Goal: Task Accomplishment & Management: Manage account settings

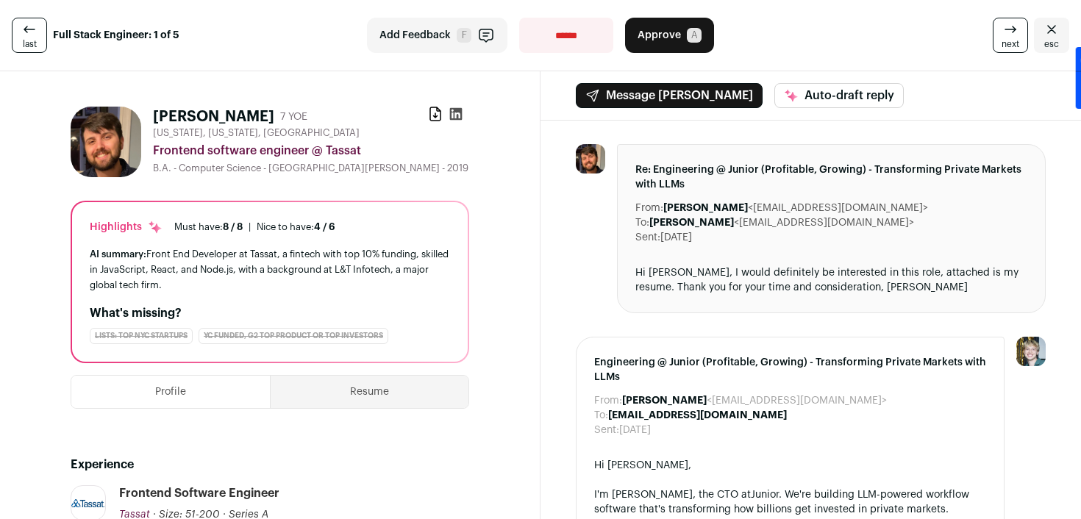
click at [453, 111] on icon at bounding box center [456, 114] width 12 height 12
click at [673, 46] on button "Approve A" at bounding box center [669, 35] width 89 height 35
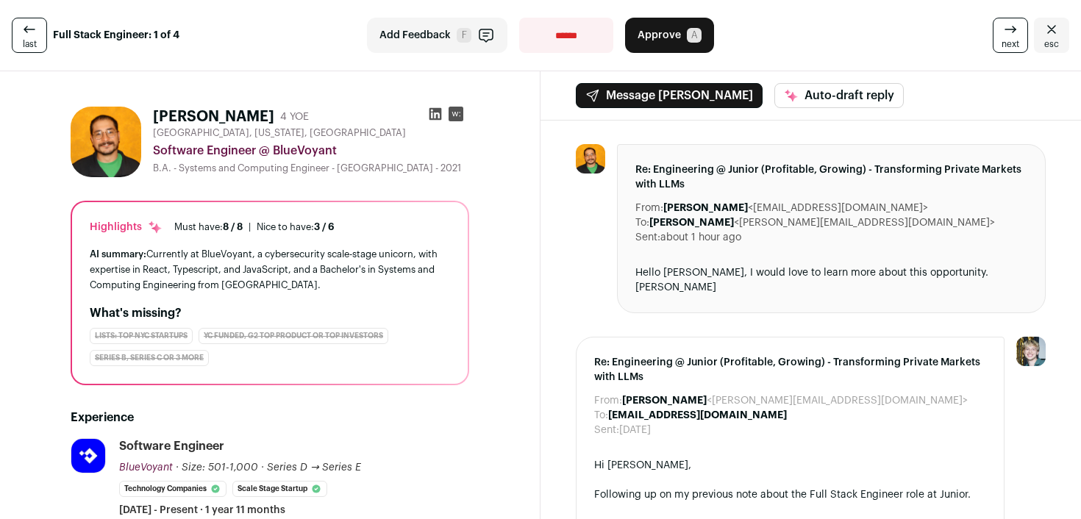
click at [1048, 32] on icon "Close" at bounding box center [1051, 29] width 9 height 8
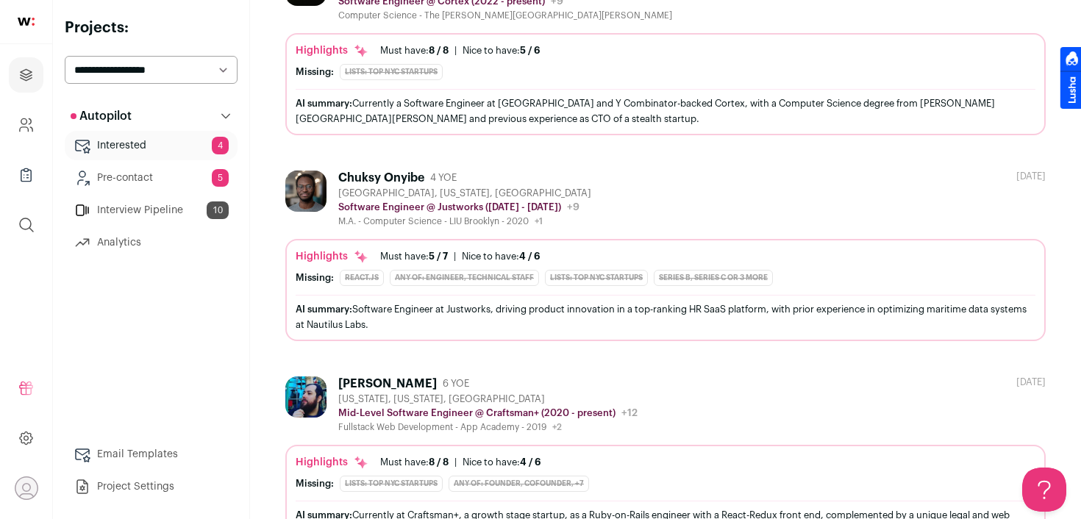
scroll to position [923, 0]
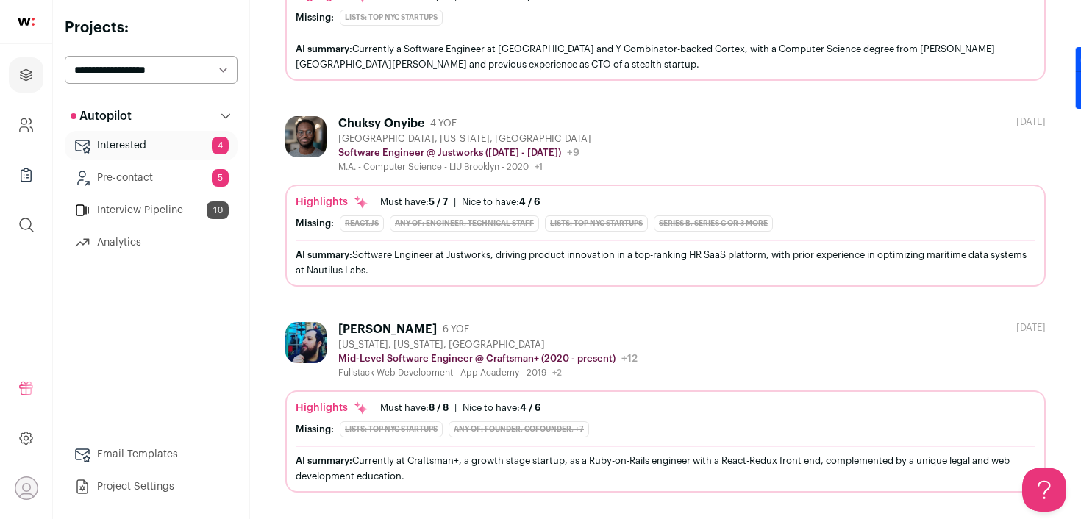
click at [145, 220] on link "Interview Pipeline 10" at bounding box center [151, 210] width 173 height 29
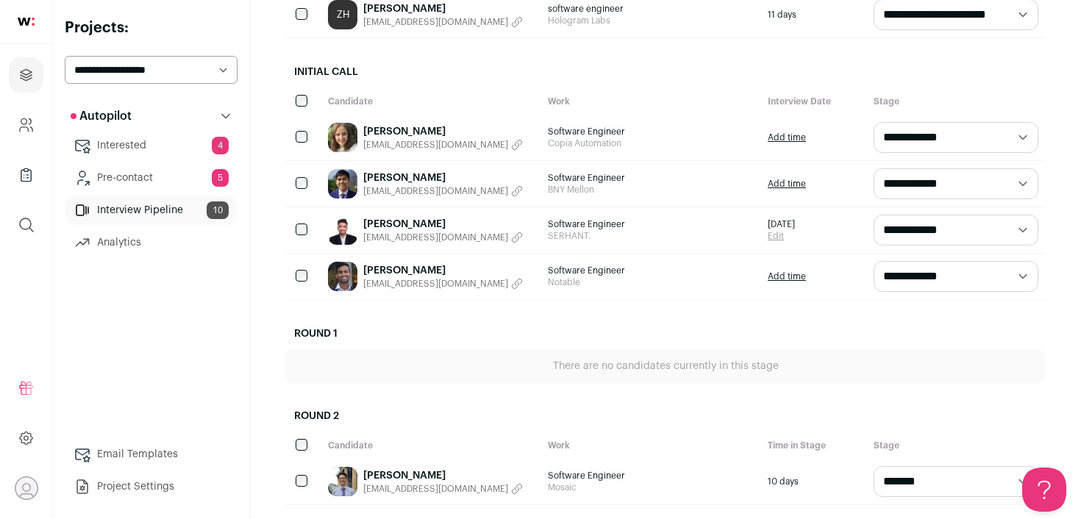
scroll to position [616, 0]
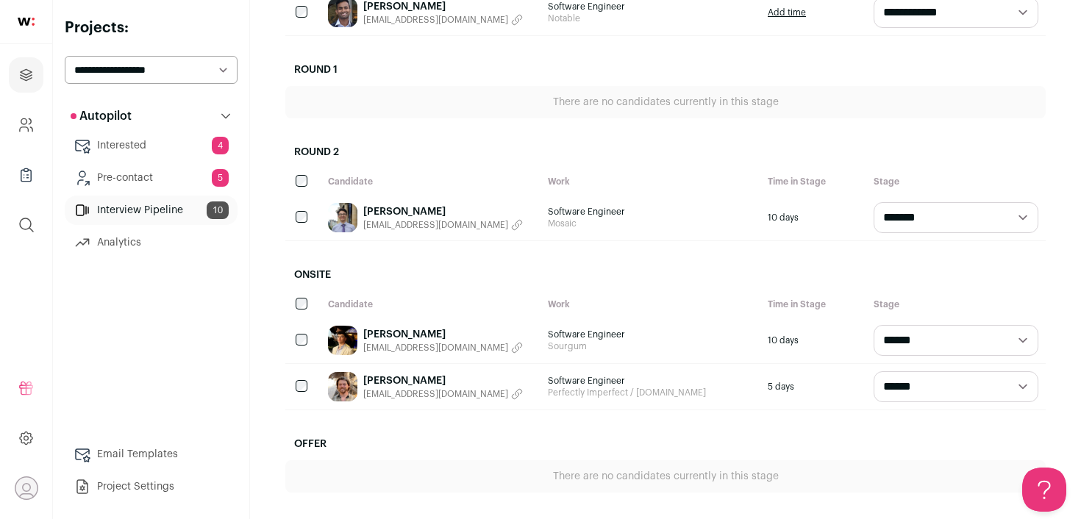
click at [415, 334] on link "[PERSON_NAME]" at bounding box center [443, 334] width 160 height 15
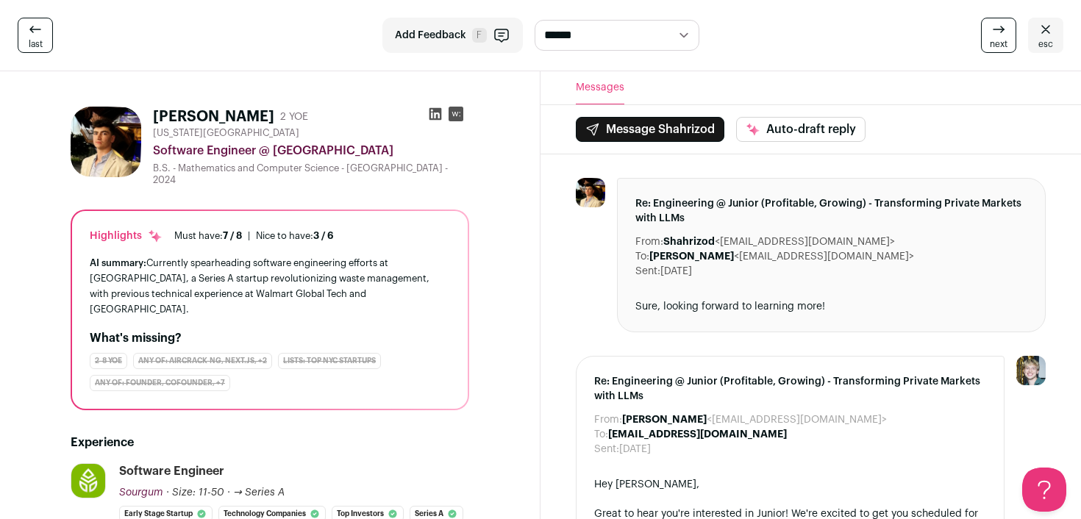
click at [457, 108] on rect at bounding box center [455, 114] width 15 height 15
